Goal: Transaction & Acquisition: Purchase product/service

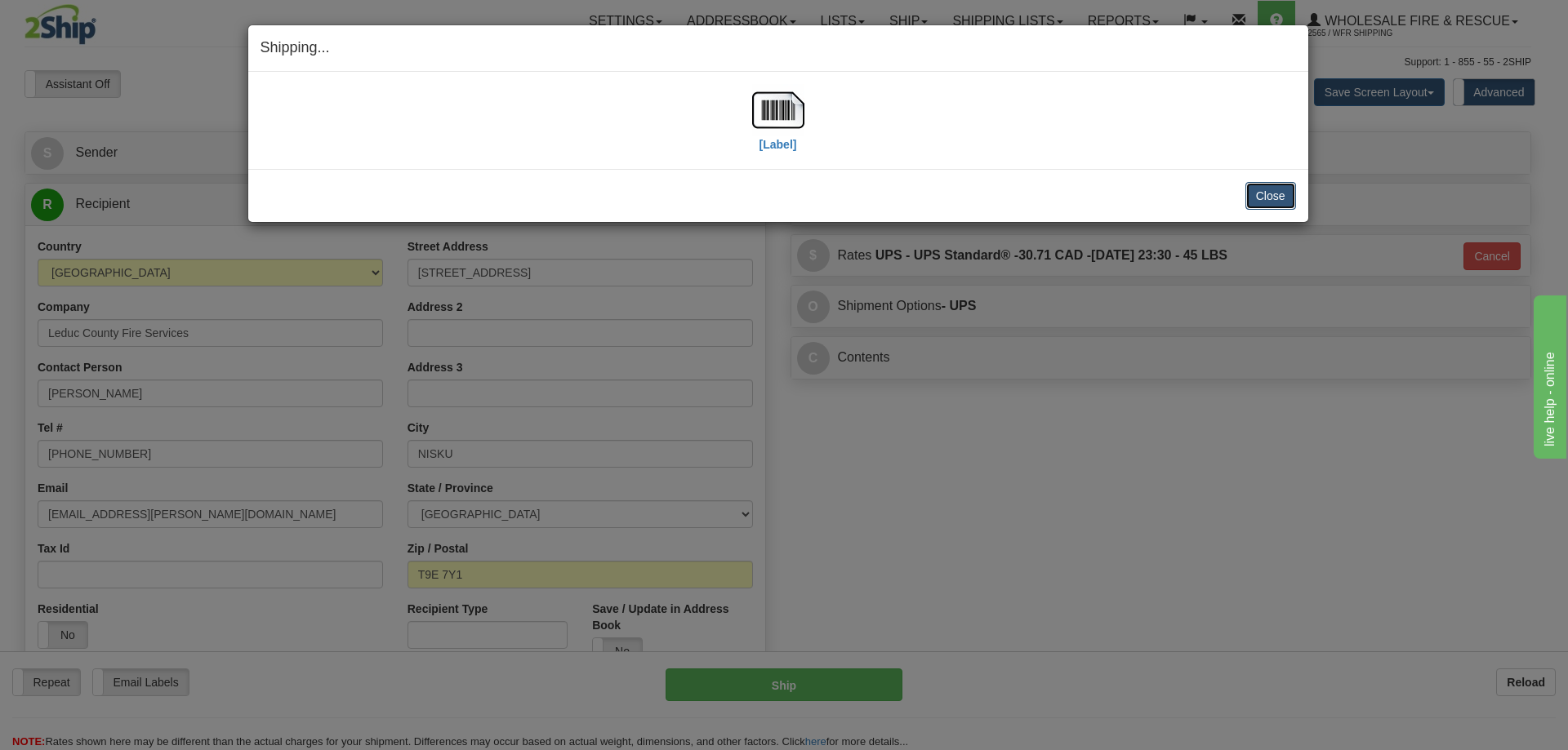
click at [1290, 199] on button "Close" at bounding box center [1271, 195] width 51 height 27
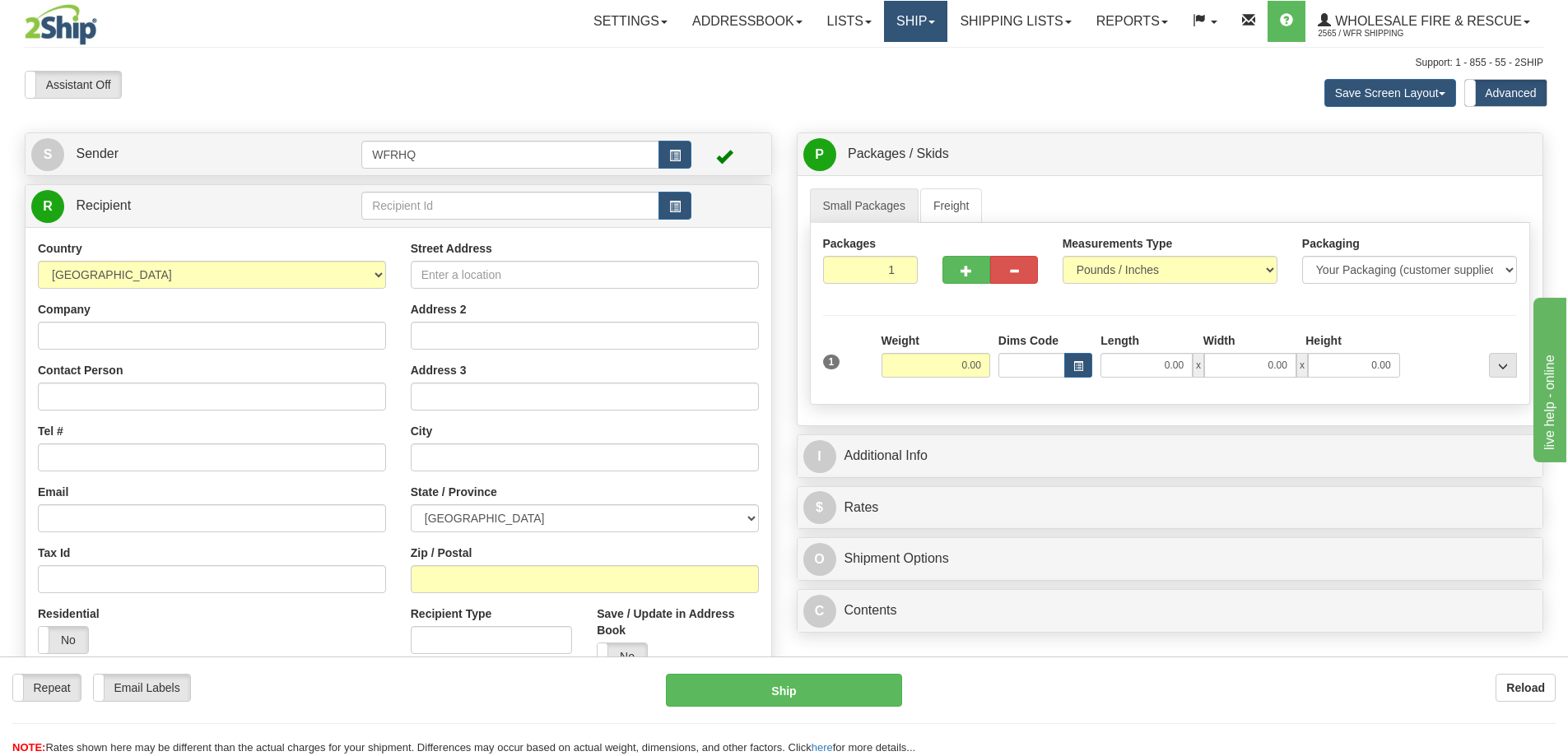
click at [897, 26] on link "Ship" at bounding box center [915, 21] width 64 height 41
click at [1095, 102] on div "Save Screen Layout Save Layout Reset to Default Standard Advanced" at bounding box center [1234, 93] width 643 height 45
click at [512, 212] on input "text" at bounding box center [510, 205] width 298 height 28
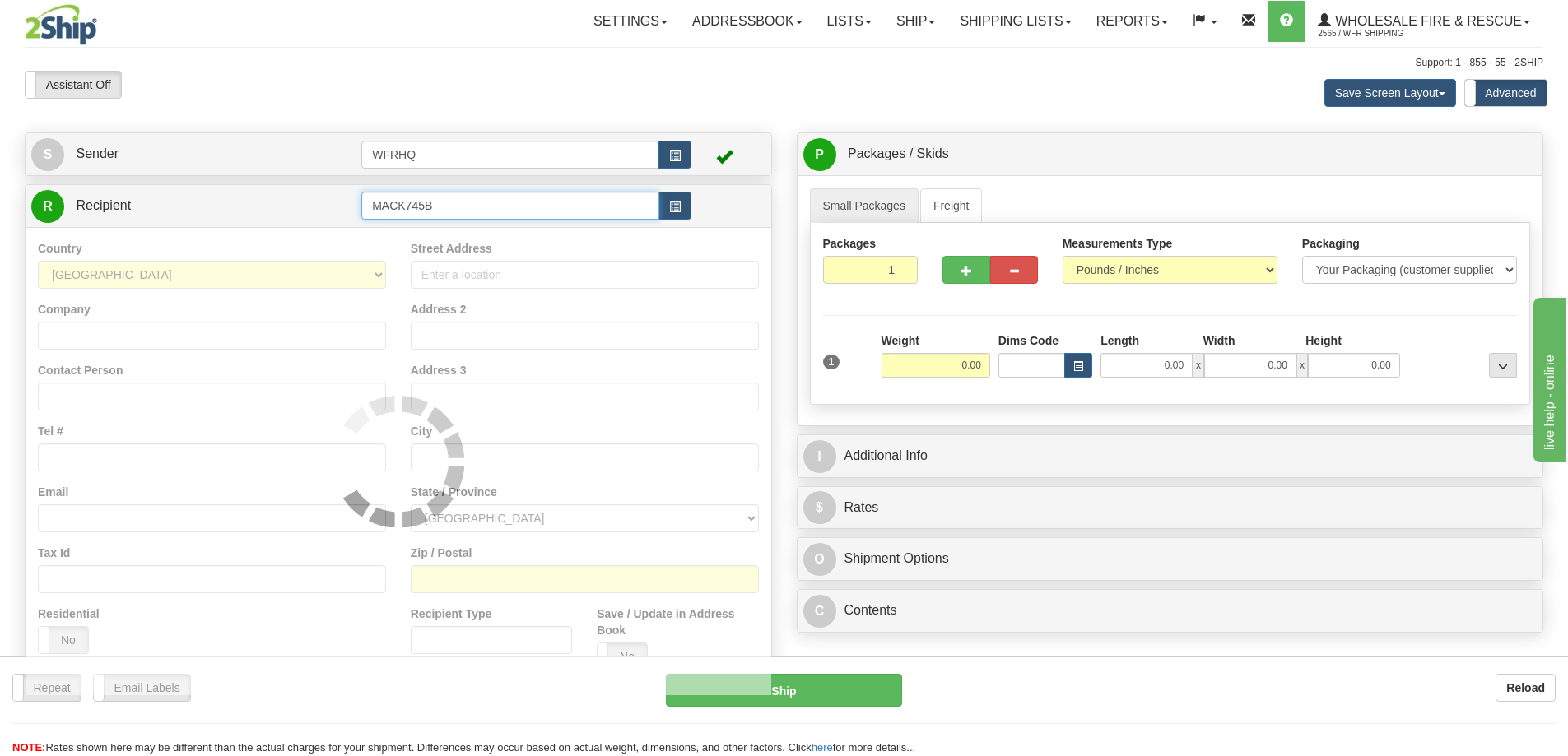
type input "MACK745B"
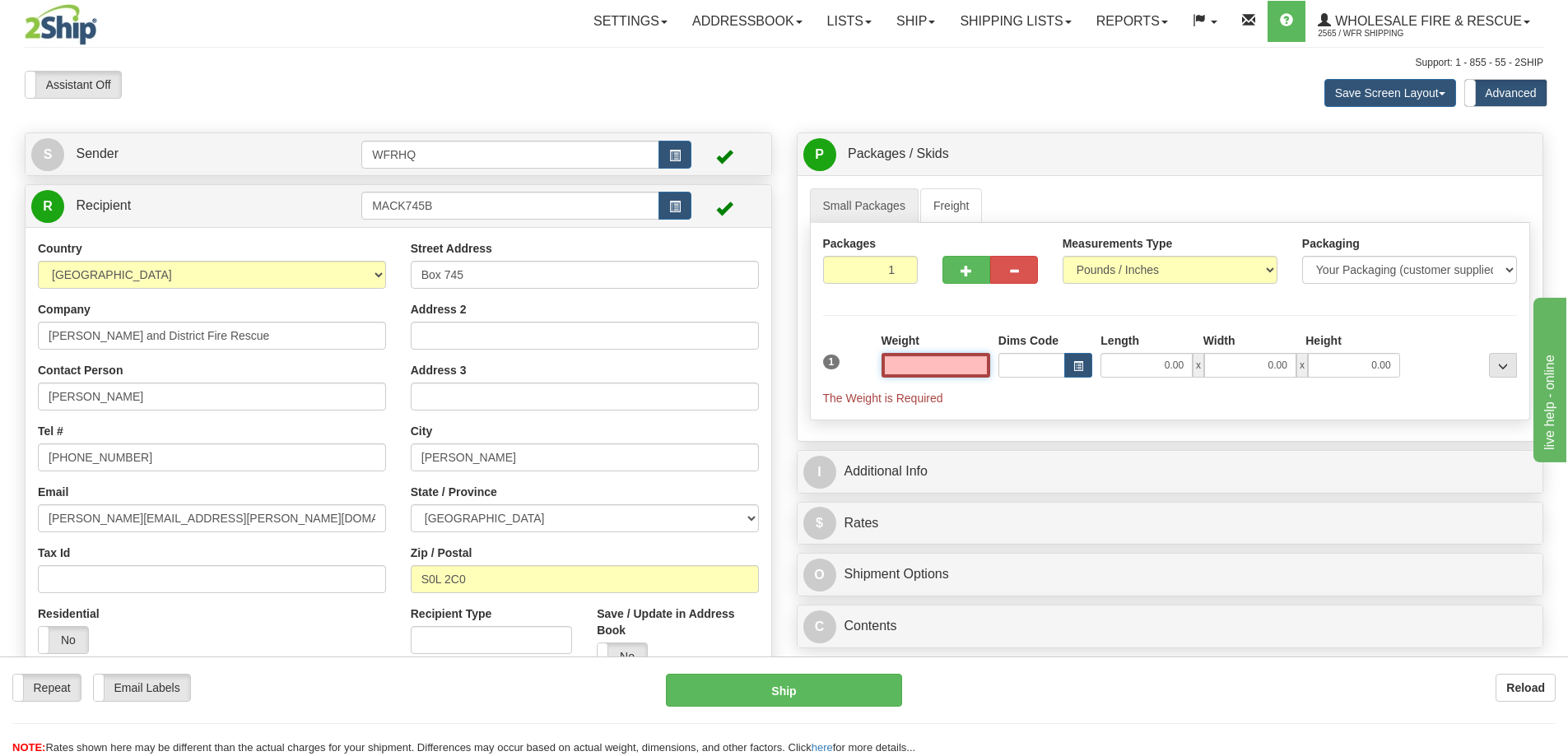
click at [922, 366] on input "text" at bounding box center [935, 365] width 109 height 25
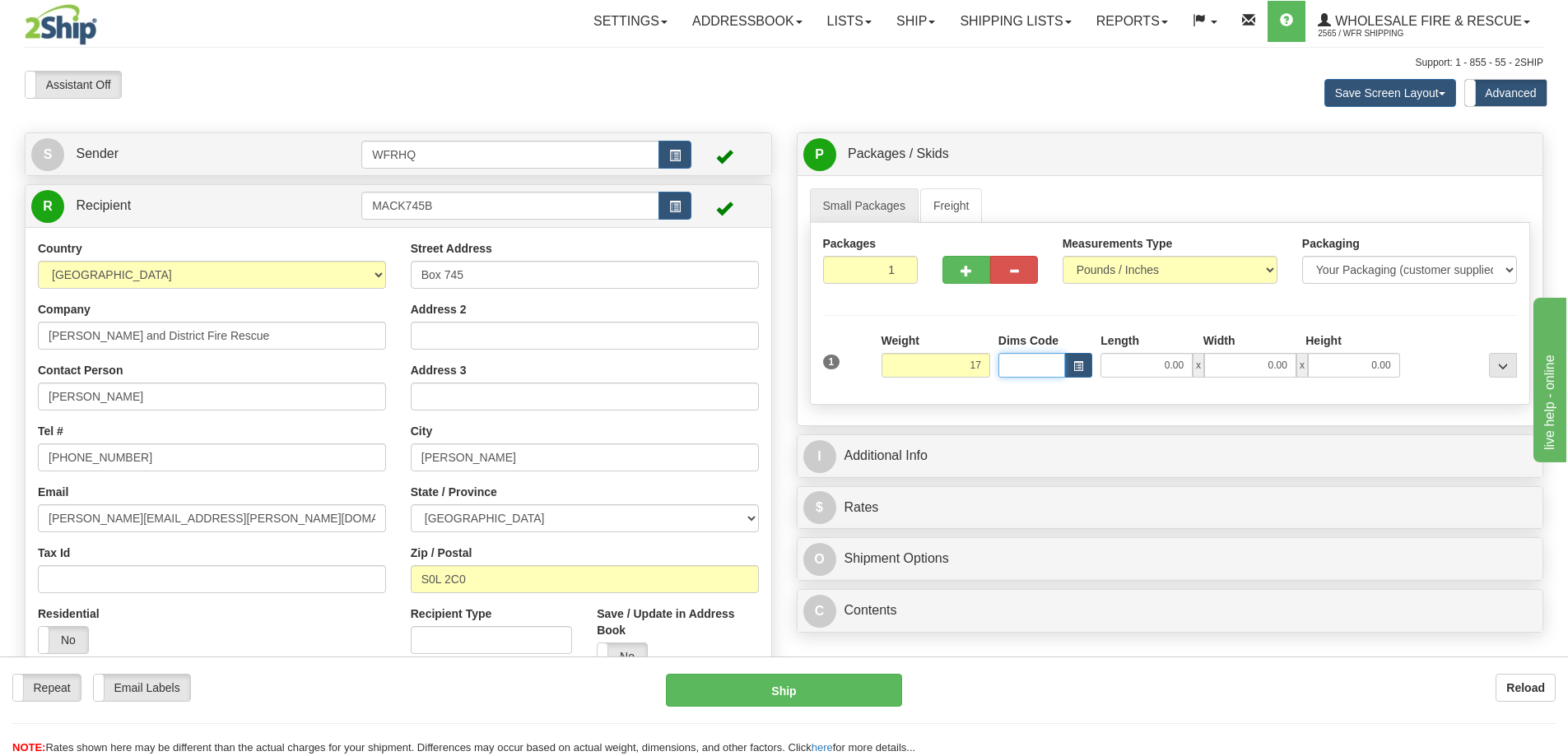
type input "17.00"
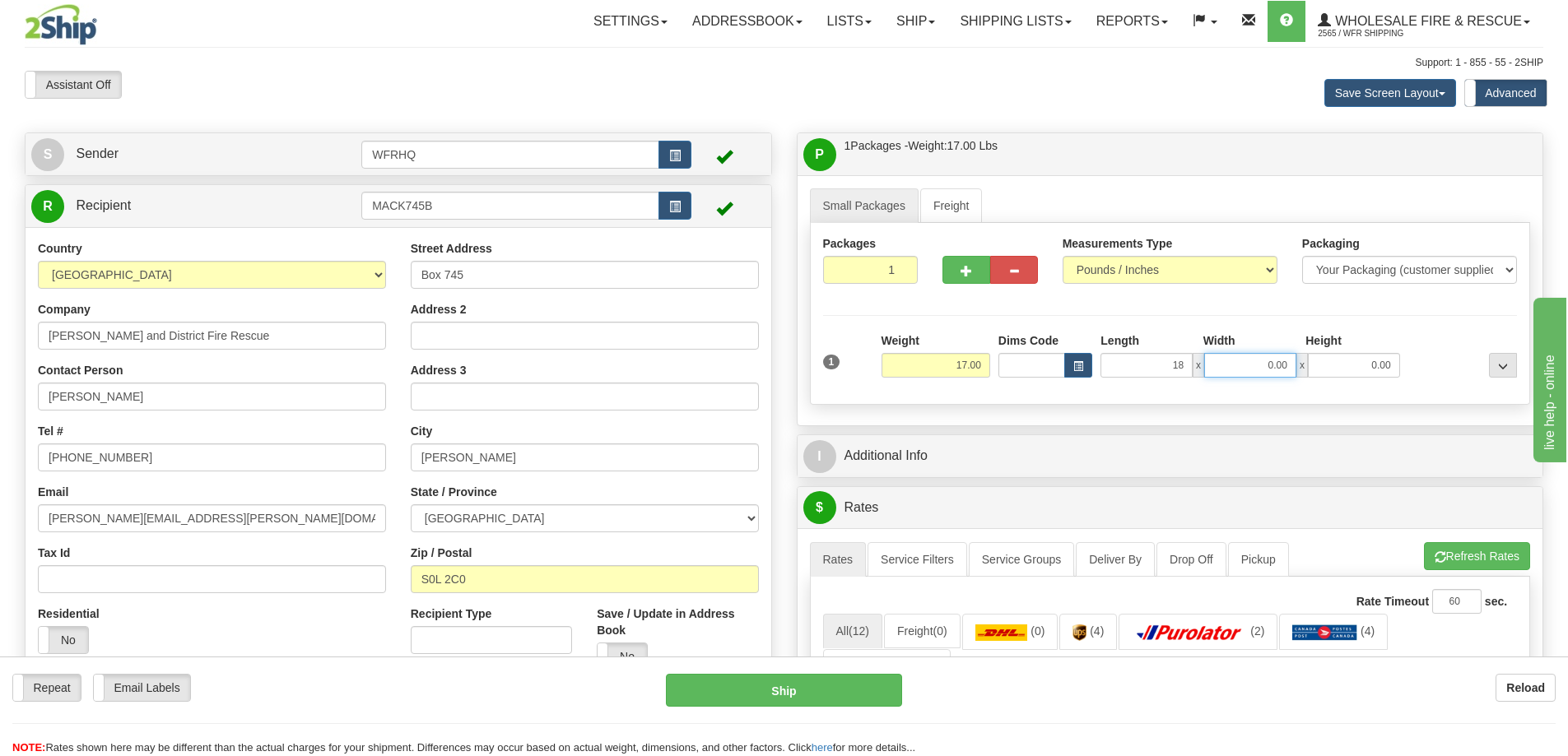
type input "18.00"
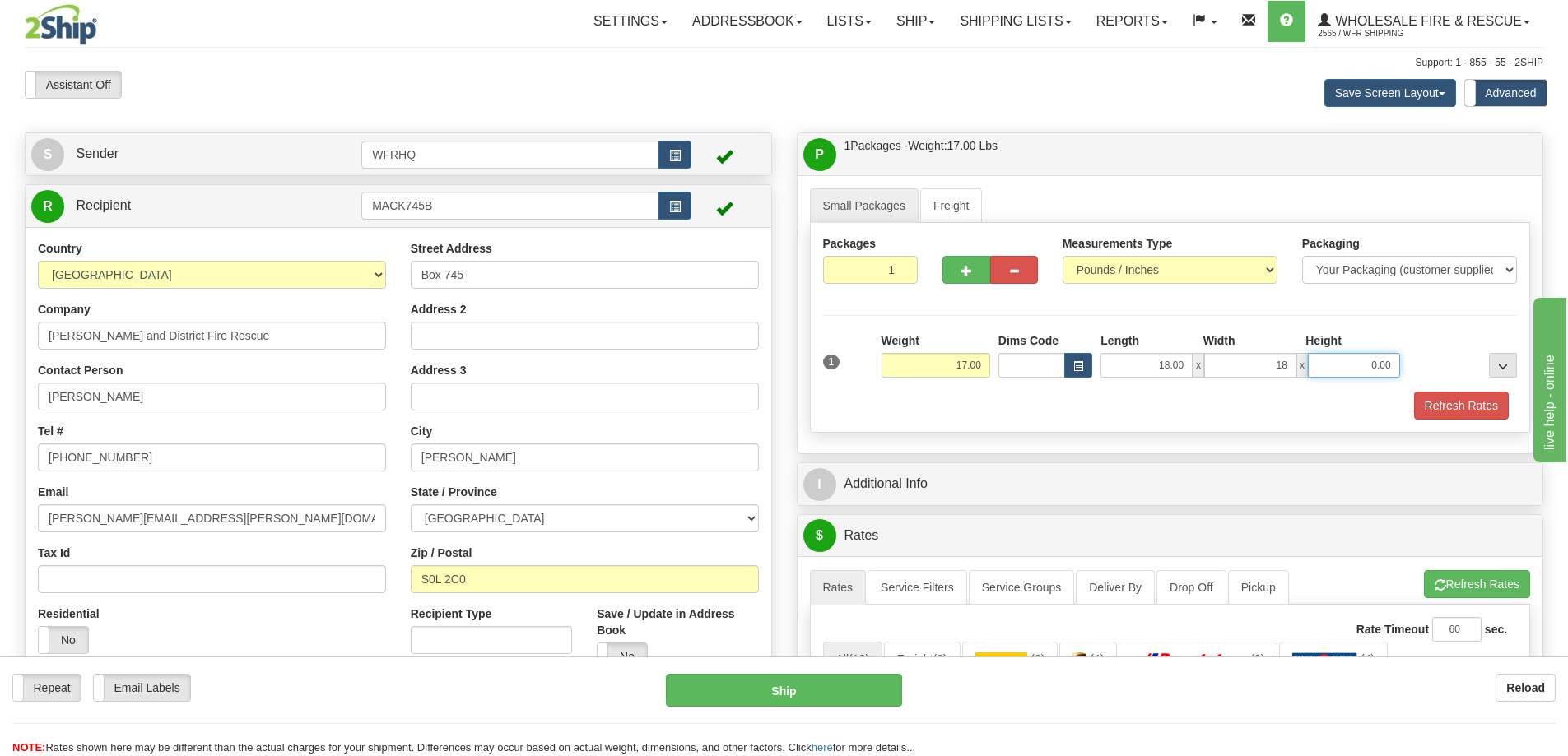
type input "18.00"
type input "6.00"
click at [1037, 403] on div "Refresh Rates" at bounding box center [1170, 405] width 703 height 28
click at [1448, 406] on button "Refresh Rates" at bounding box center [1462, 405] width 95 height 28
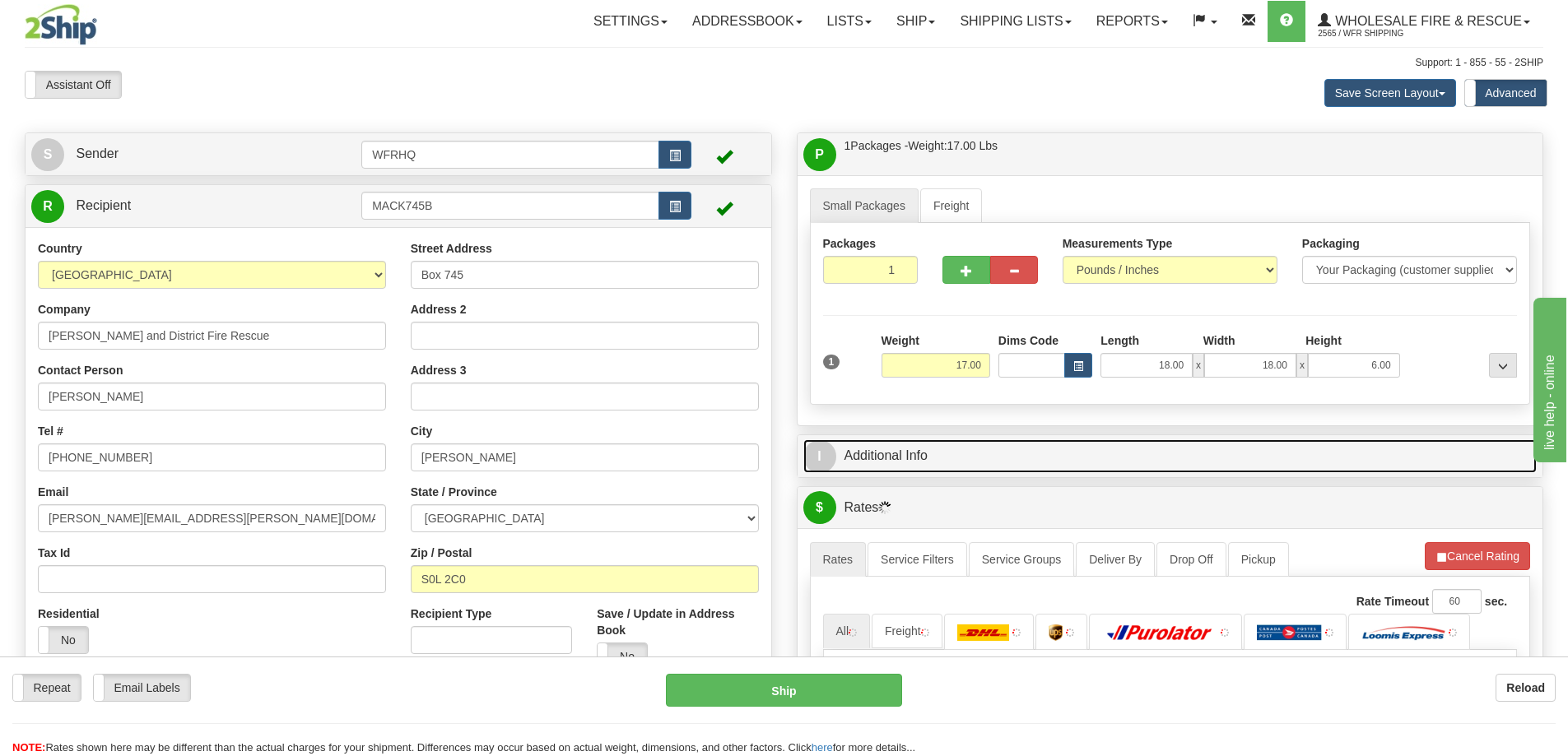
click at [1125, 457] on link "I Additional Info" at bounding box center [1171, 456] width 734 height 34
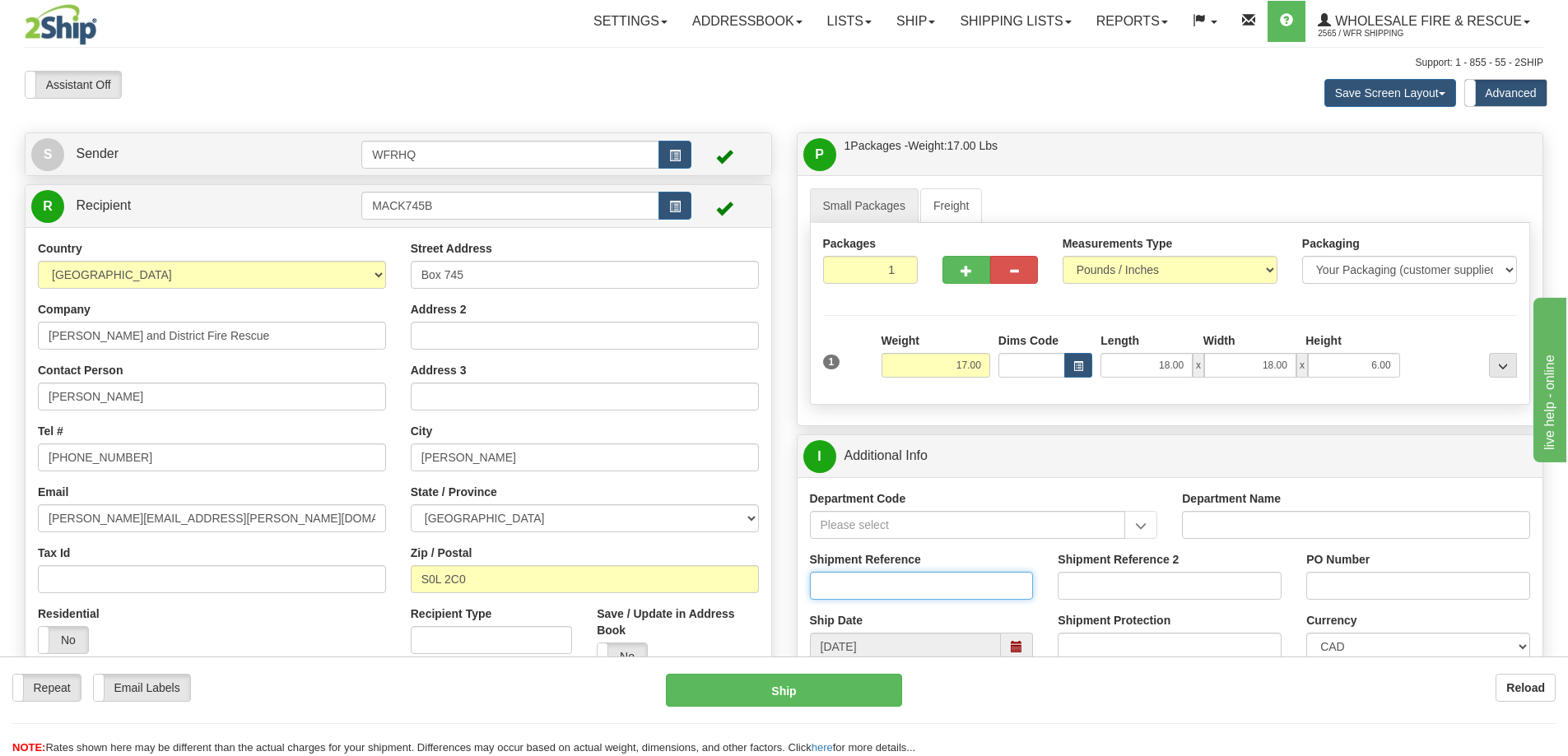
click at [879, 582] on input "Shipment Reference" at bounding box center [922, 585] width 224 height 28
type input "S47498-31398"
type input "[PERSON_NAME]"
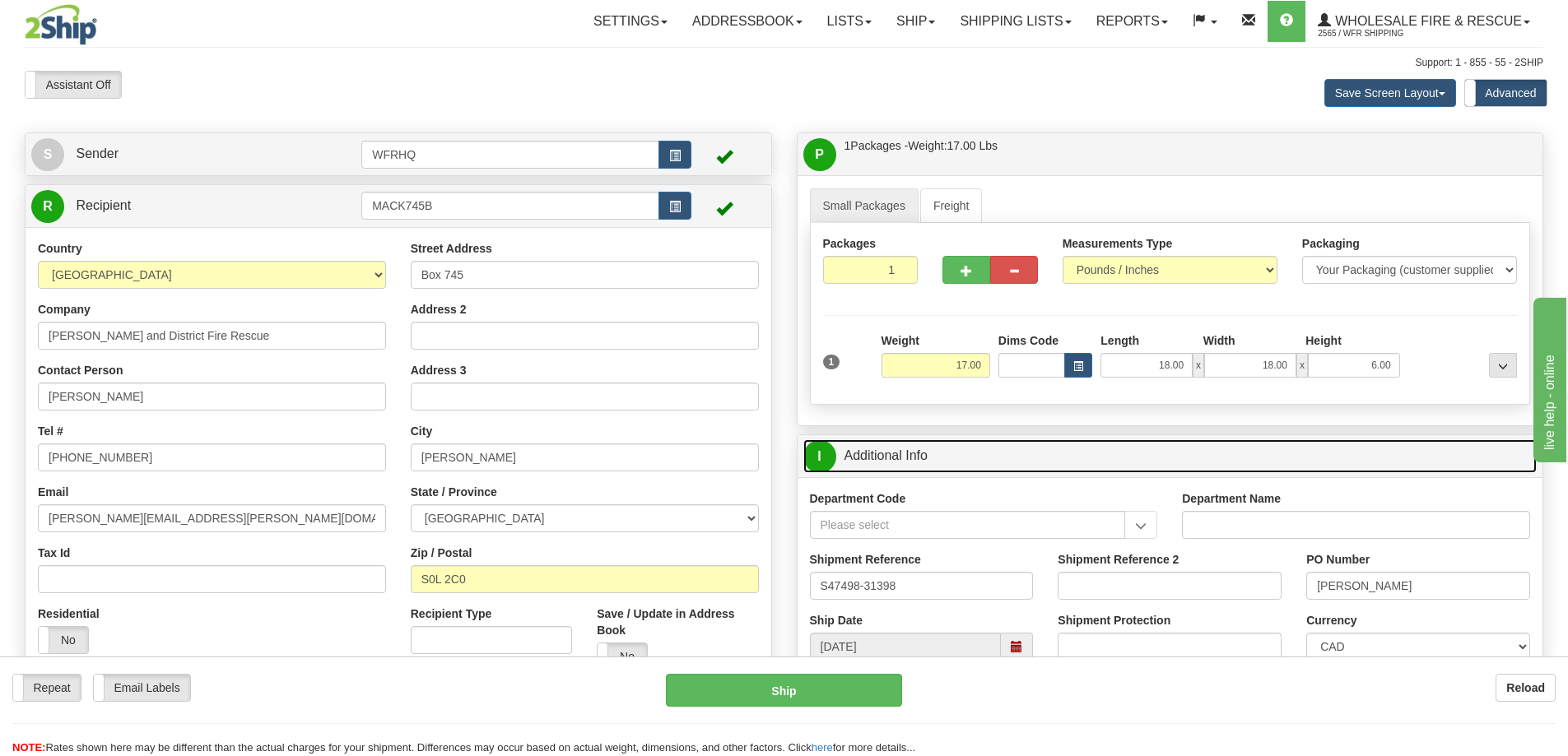
click at [1128, 459] on link "I Additional Info" at bounding box center [1171, 456] width 734 height 34
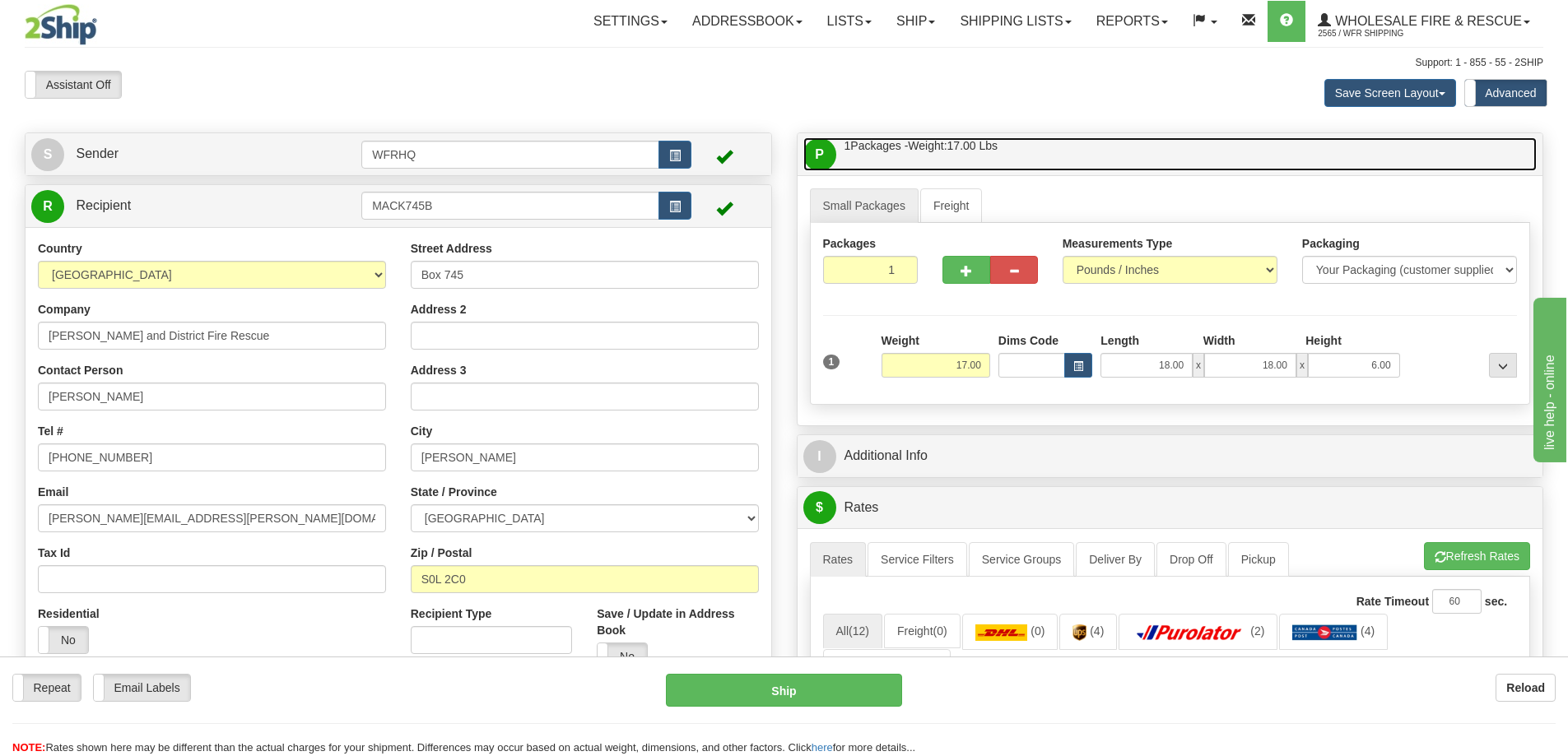
click at [1094, 156] on link "P Packages / Skids 1 Packages - Weight: 17.00 Lbs 1 Skids - Weight: NaN Lbs" at bounding box center [1171, 155] width 734 height 34
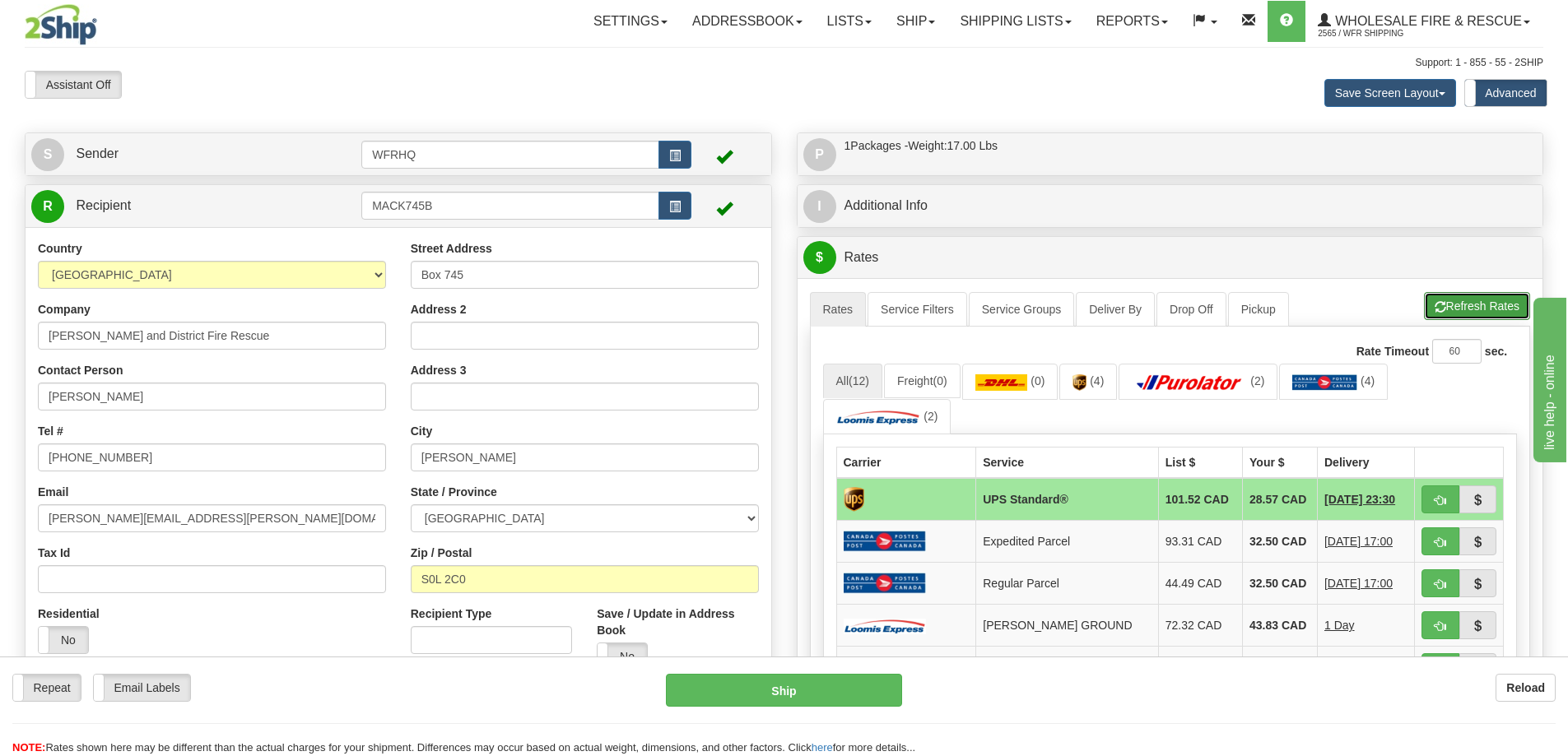
click at [1459, 316] on button "Refresh Rates" at bounding box center [1477, 305] width 106 height 28
click at [1435, 538] on span "button" at bounding box center [1440, 543] width 11 height 10
type input "DOM.EP"
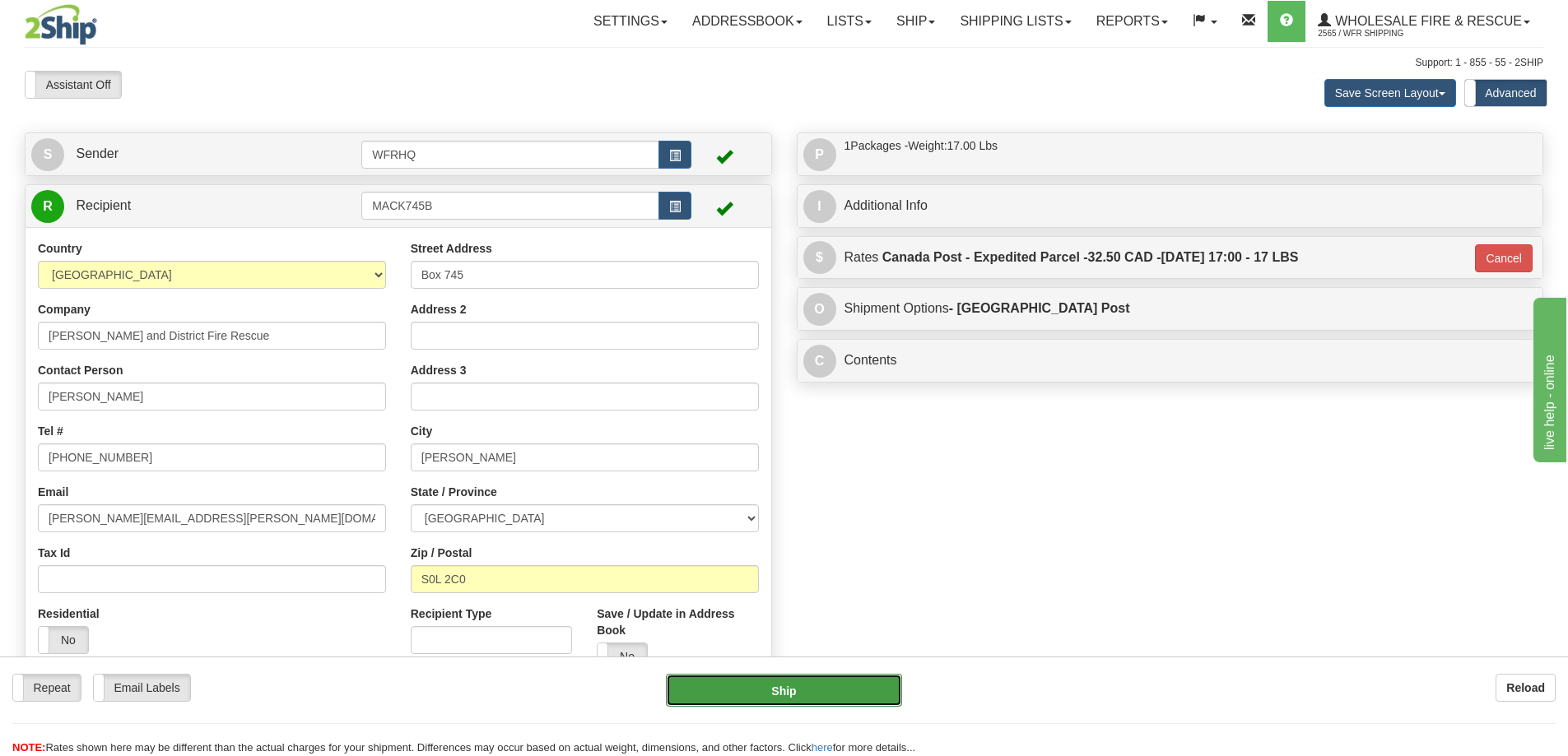
click at [793, 678] on button "Ship" at bounding box center [784, 691] width 236 height 33
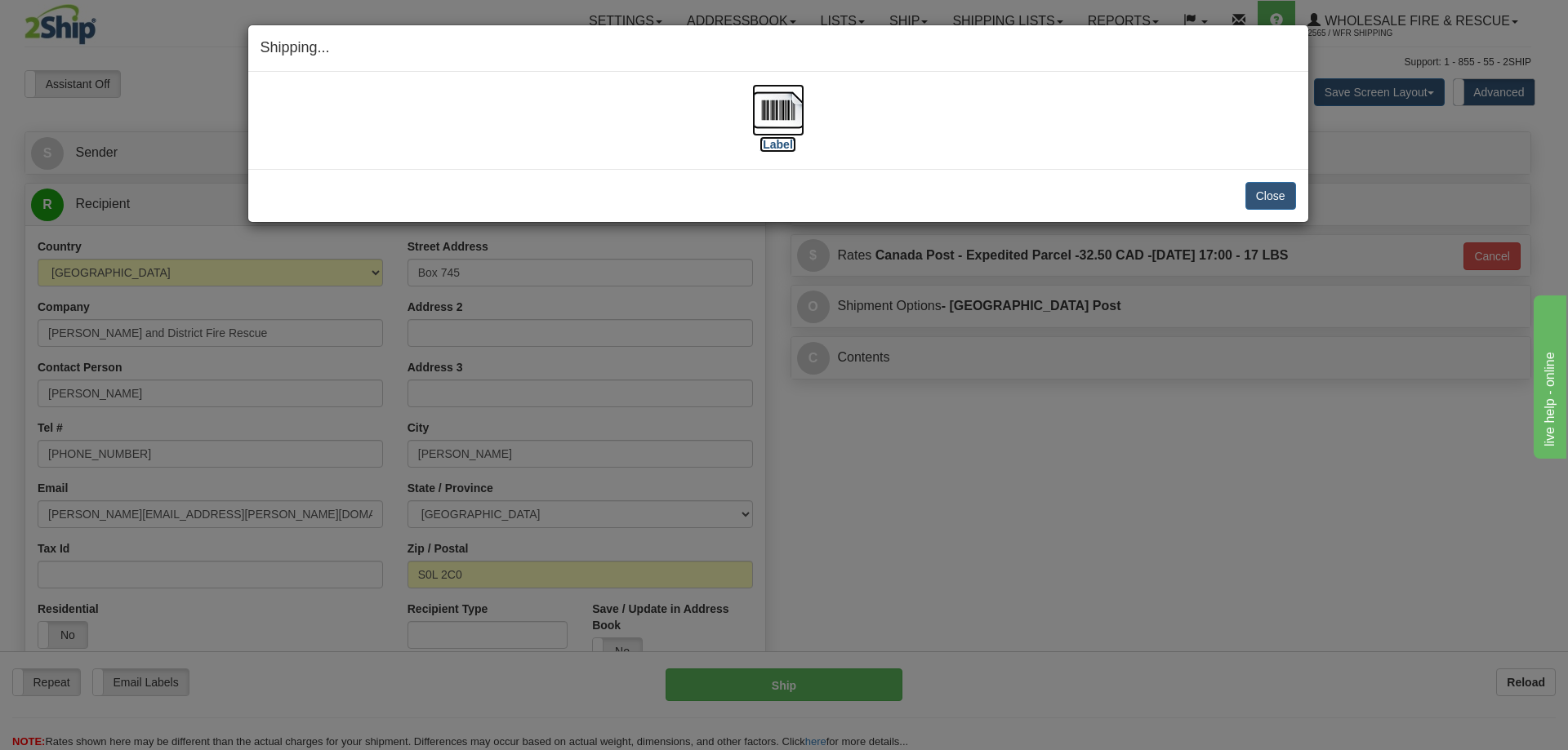
click at [776, 119] on img at bounding box center [778, 110] width 53 height 53
